Goal: Check status: Check status

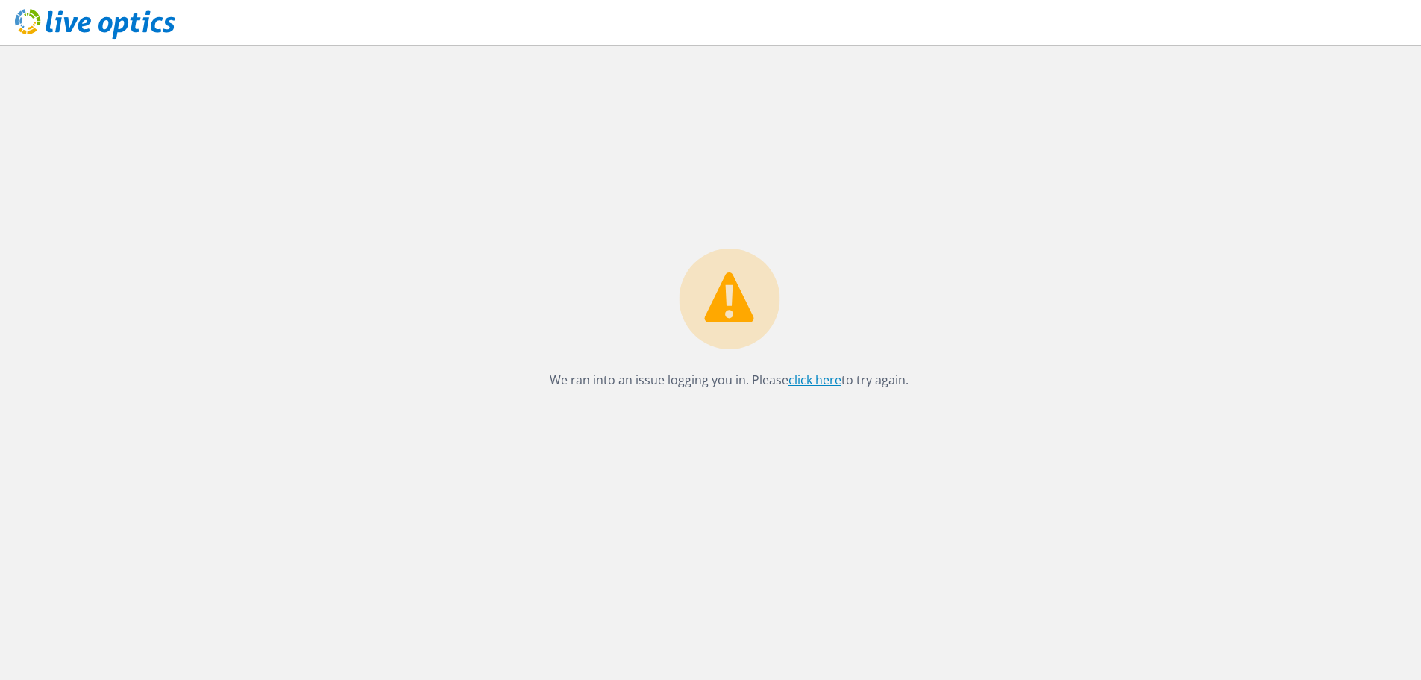
click at [812, 382] on link "click here" at bounding box center [814, 379] width 53 height 16
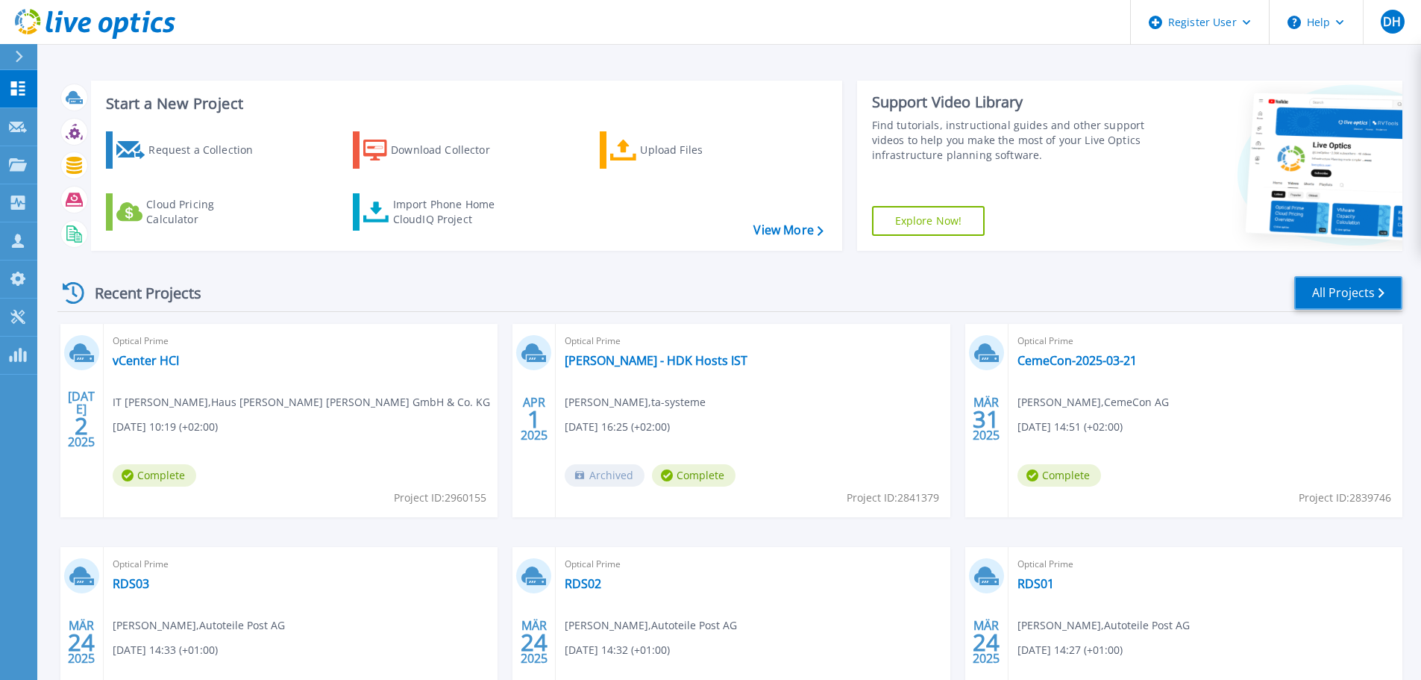
click at [1351, 289] on link "All Projects" at bounding box center [1348, 293] width 108 height 34
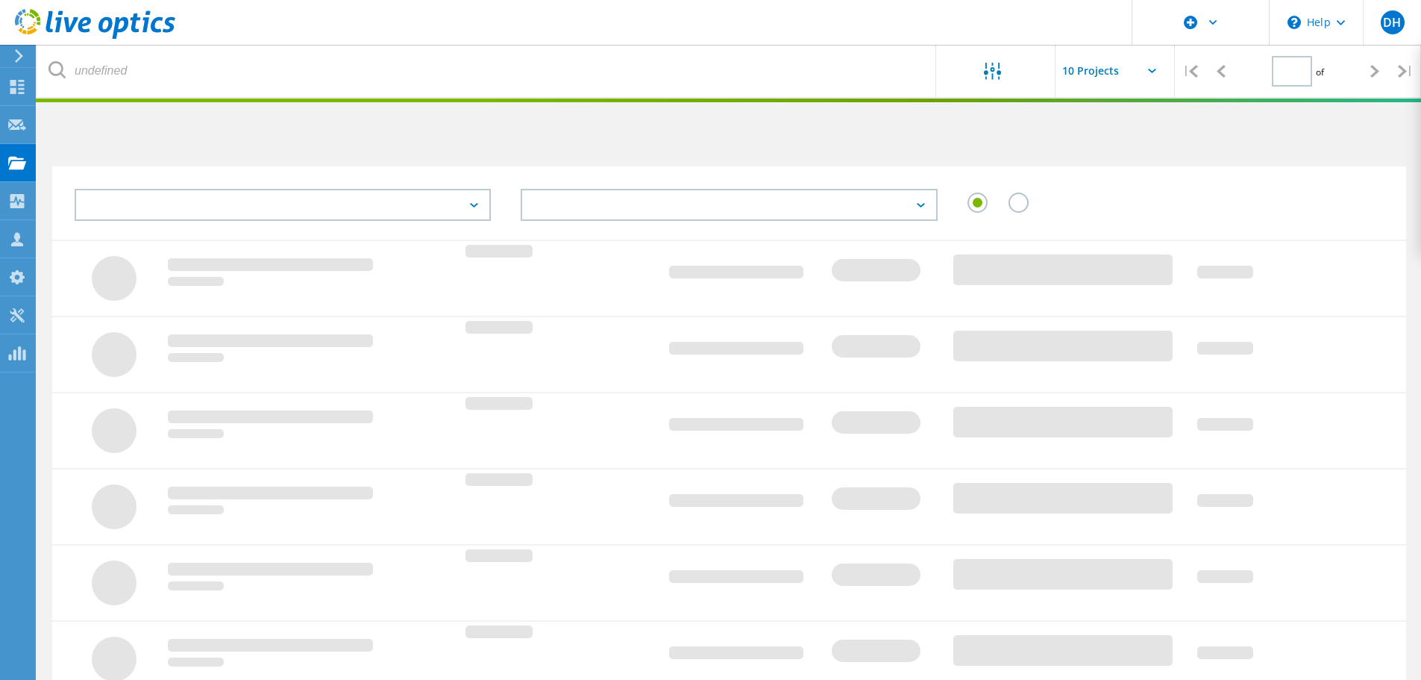
type input "1"
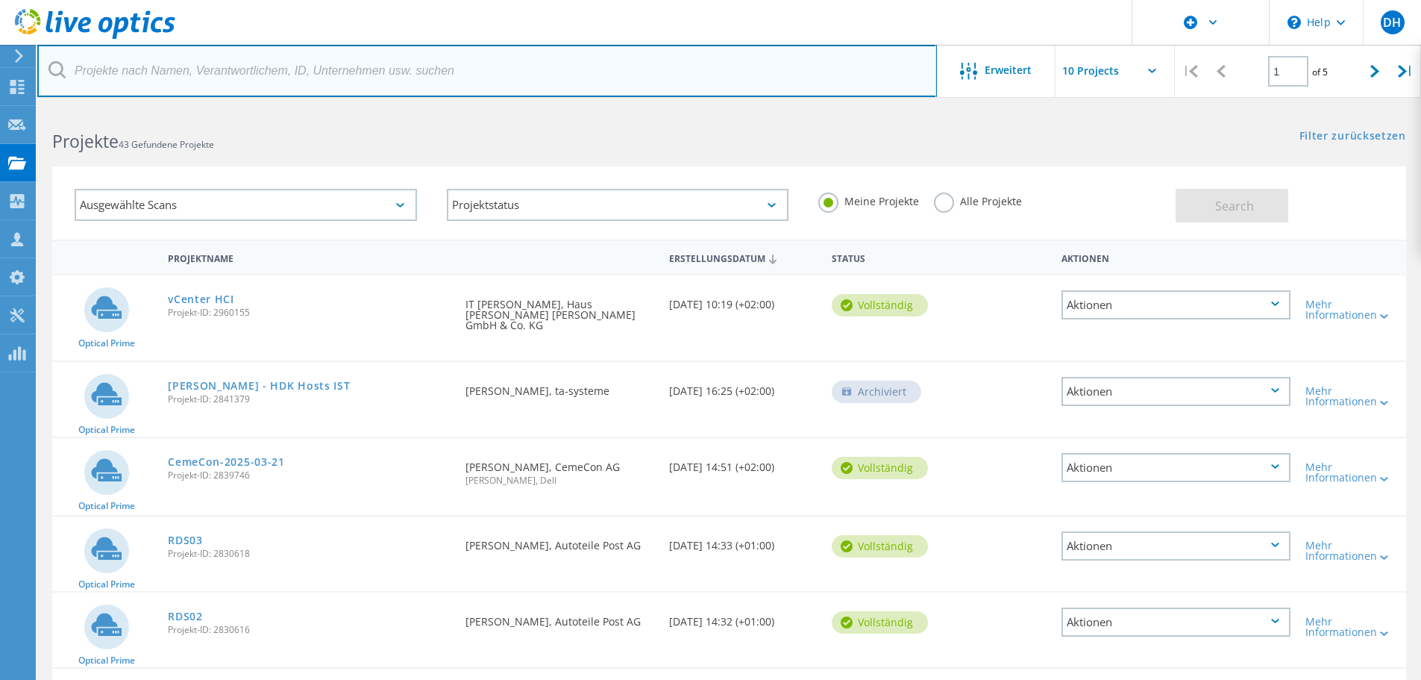
click at [305, 77] on input "text" at bounding box center [487, 71] width 900 height 52
type input "Fest GmbH"
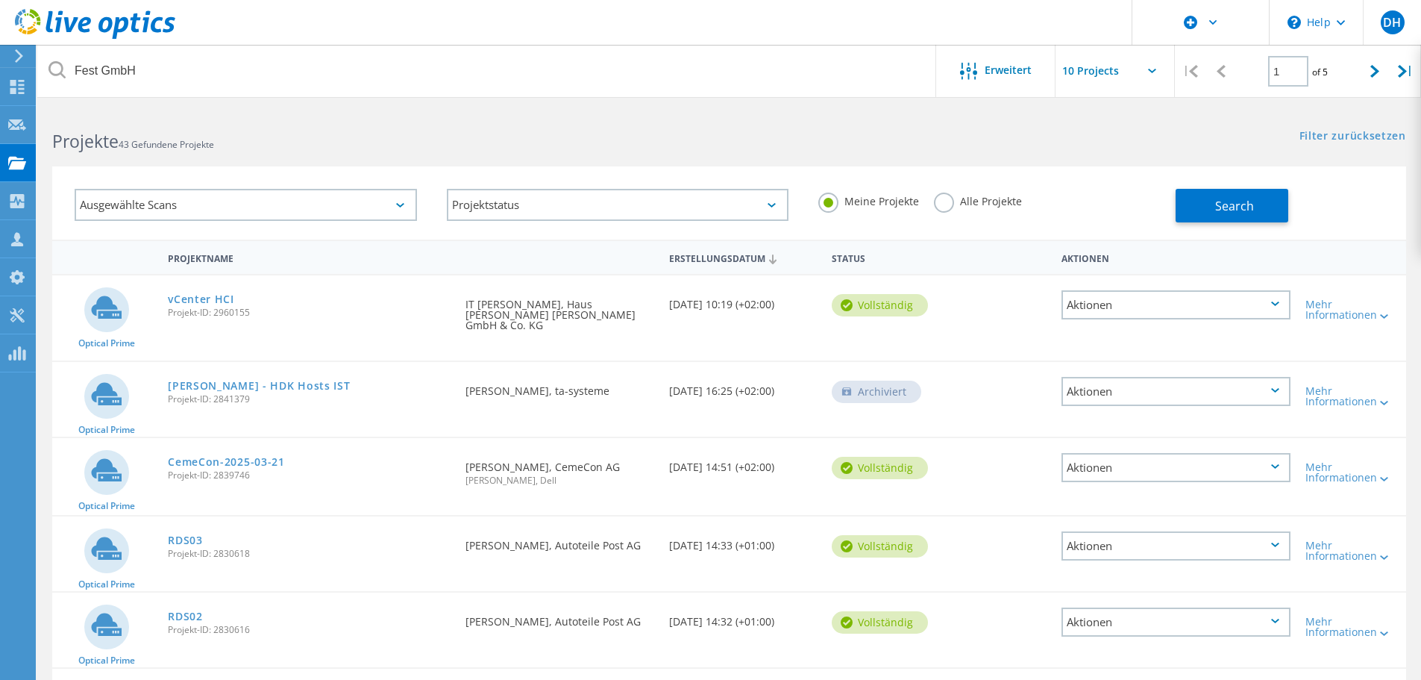
click at [950, 196] on label "Alle Projekte" at bounding box center [978, 199] width 88 height 14
click at [0, 0] on input "Alle Projekte" at bounding box center [0, 0] width 0 height 0
click at [1278, 200] on button "Search" at bounding box center [1232, 206] width 113 height 34
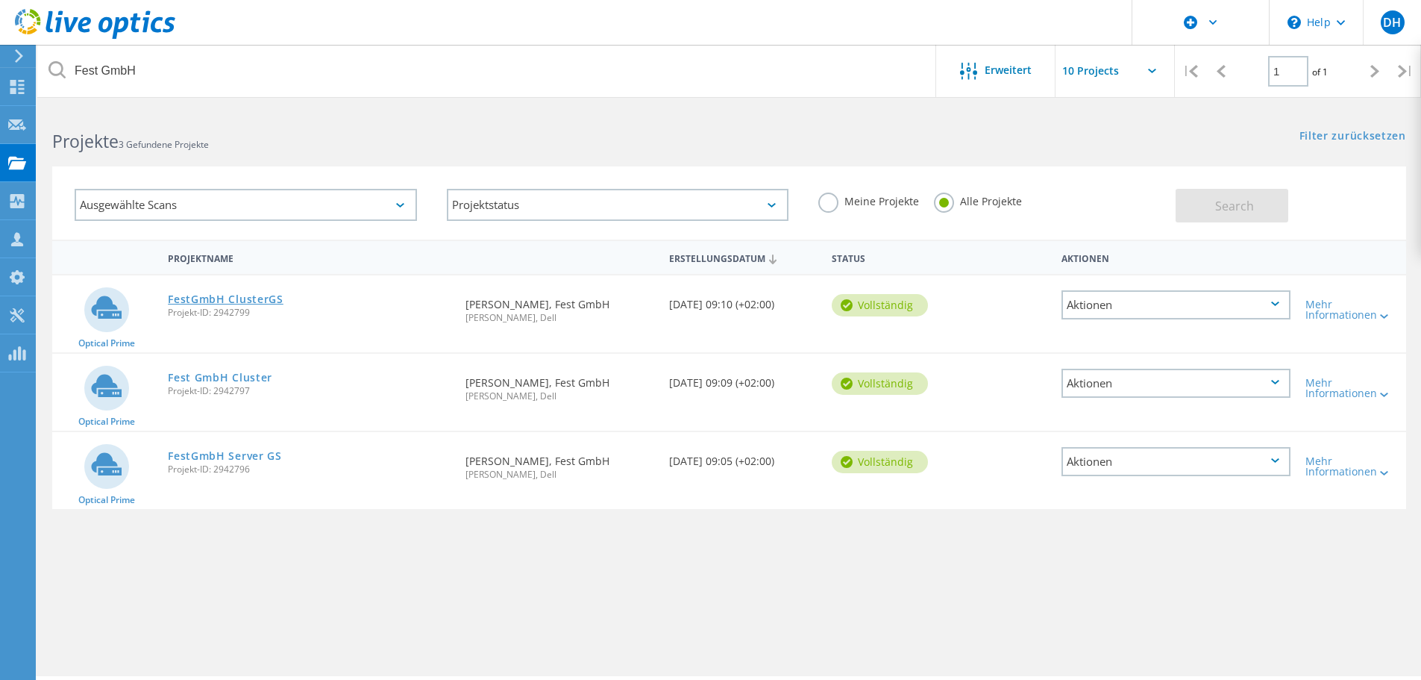
click at [245, 296] on link "FestGmbH ClusterGS" at bounding box center [226, 299] width 116 height 10
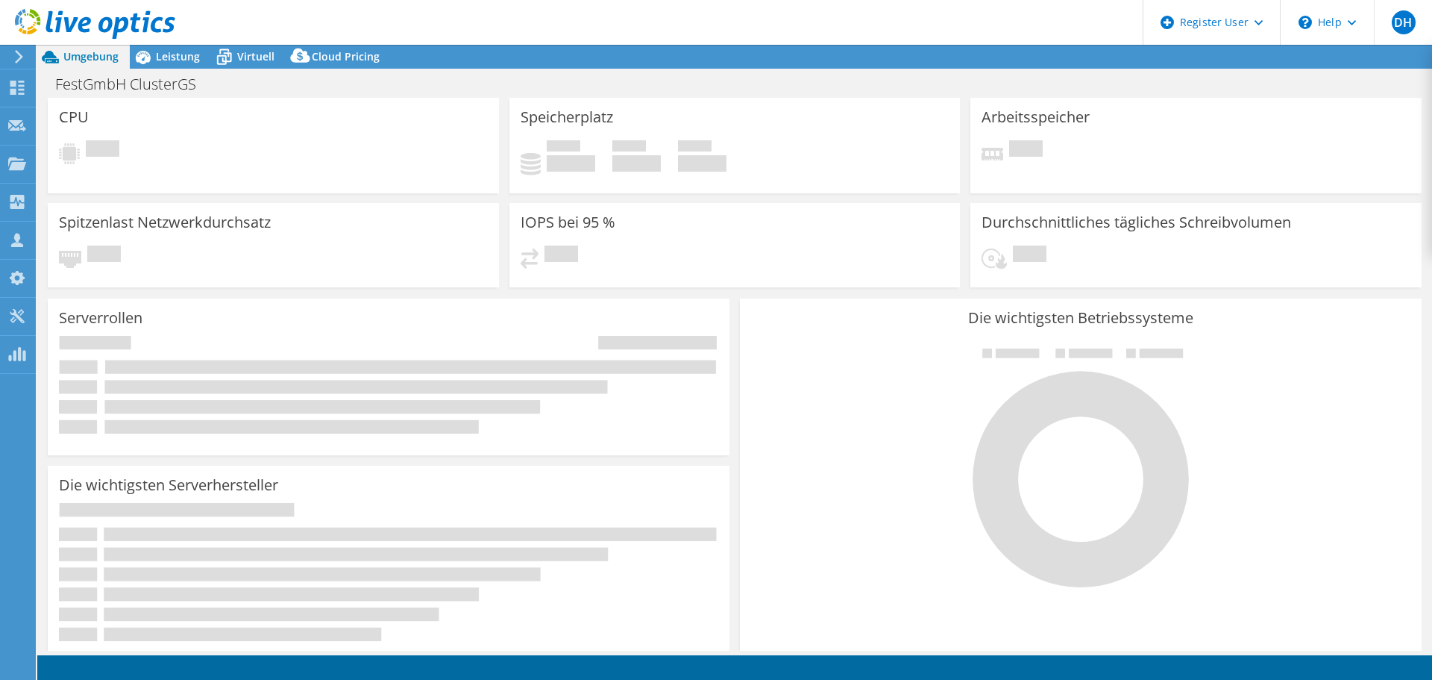
select select "USD"
select select "EUFrankfurt"
select select "EUR"
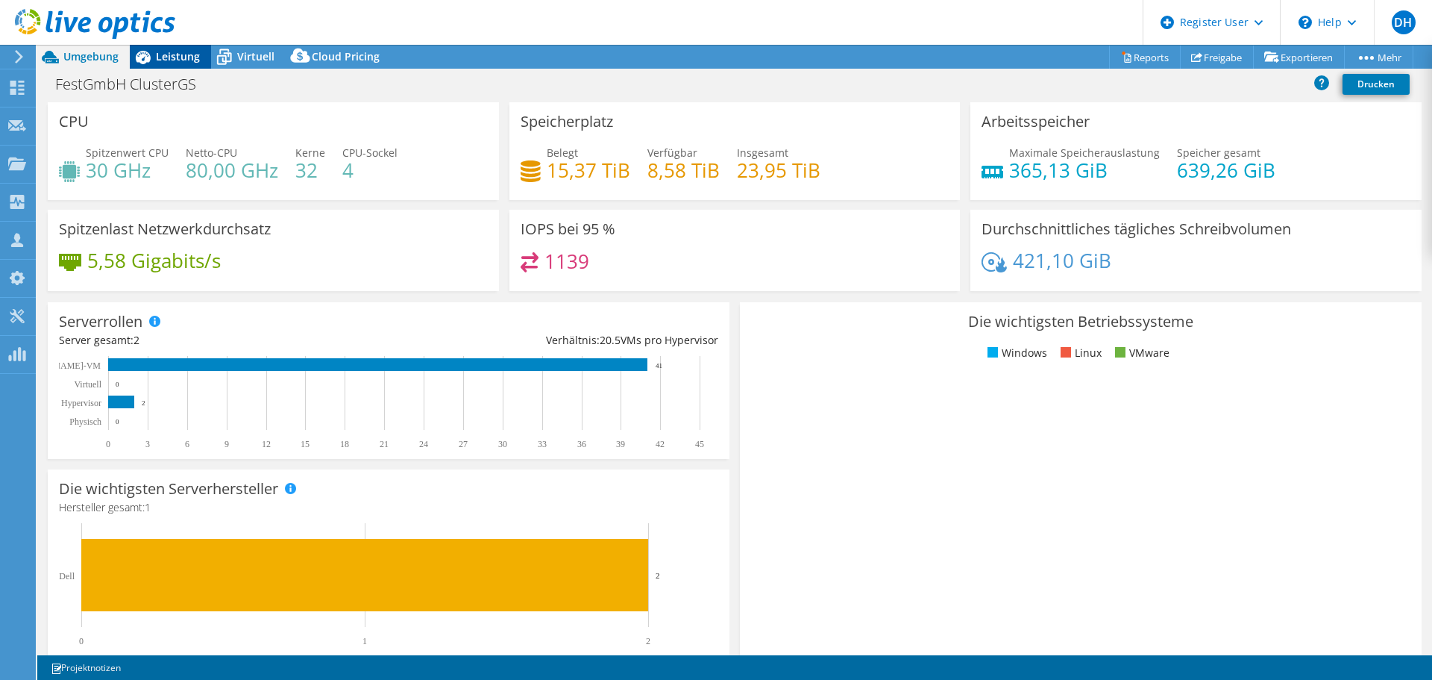
click at [180, 52] on span "Leistung" at bounding box center [178, 56] width 44 height 14
